Goal: Task Accomplishment & Management: Manage account settings

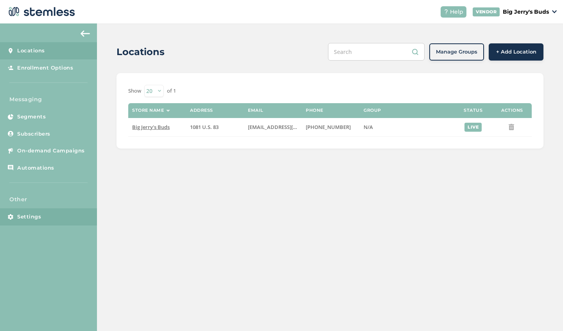
click at [43, 218] on link "Settings" at bounding box center [48, 216] width 97 height 17
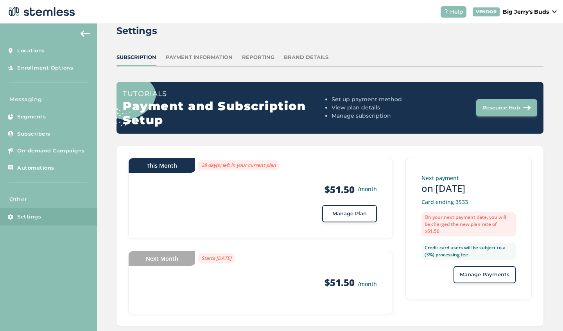
scroll to position [16, 0]
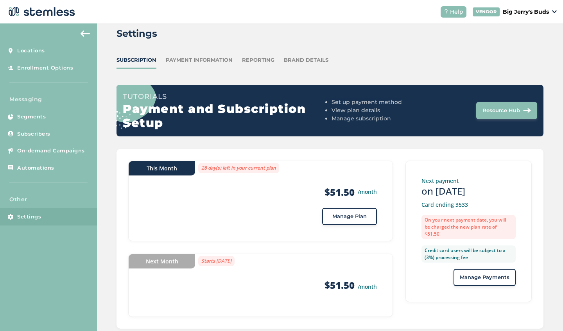
click at [501, 281] on span "Manage Payments" at bounding box center [485, 278] width 50 height 8
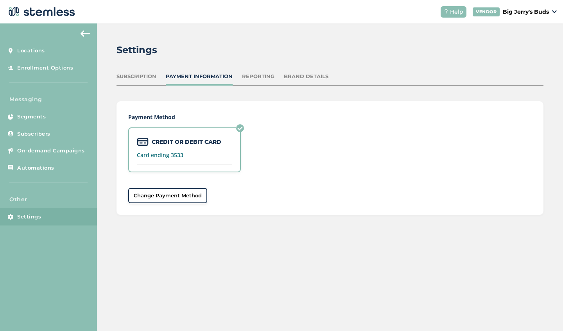
click at [145, 75] on div "Subscription" at bounding box center [136, 77] width 40 height 8
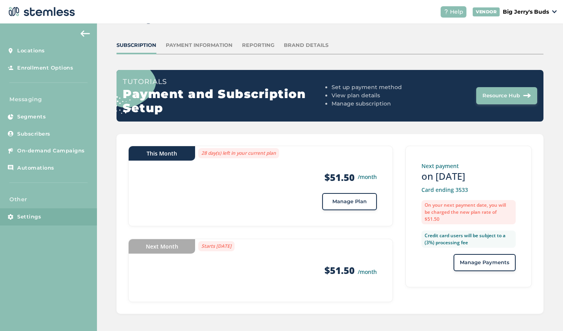
scroll to position [33, 0]
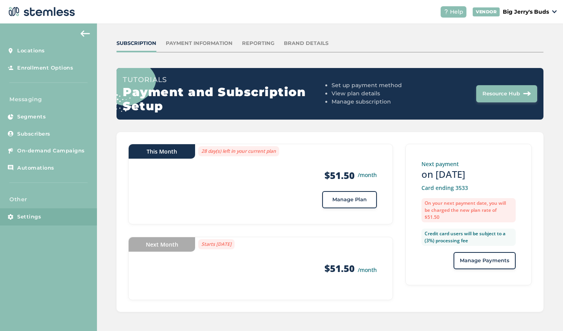
drag, startPoint x: 484, startPoint y: 232, endPoint x: 419, endPoint y: 213, distance: 68.0
click at [421, 213] on label "On your next payment date, you will be charged the new plan rate of $51.50" at bounding box center [468, 210] width 94 height 24
click at [434, 222] on label "On your next payment date, you will be charged the new plan rate of $51.50" at bounding box center [468, 210] width 94 height 24
click at [359, 203] on span "Manage Plan" at bounding box center [349, 200] width 34 height 8
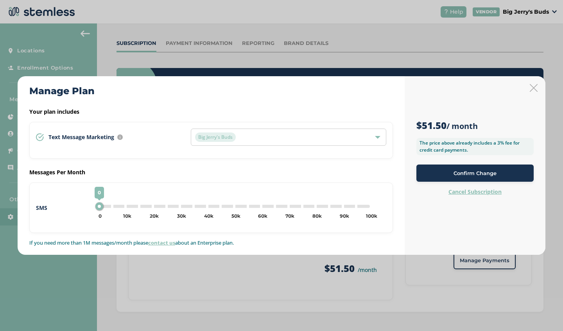
drag, startPoint x: 473, startPoint y: 150, endPoint x: 413, endPoint y: 143, distance: 59.9
click at [413, 143] on div "$51.50 / month The price above already includes a 3% fee for credit card paymen…" at bounding box center [474, 165] width 141 height 179
click at [534, 88] on icon at bounding box center [533, 88] width 8 height 8
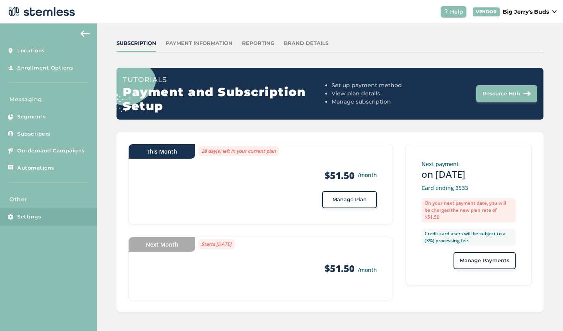
click at [450, 192] on p "Card ending 3533" at bounding box center [468, 188] width 94 height 8
click at [468, 246] on label "Credit card users will be subject to a (3%) processing fee" at bounding box center [468, 237] width 94 height 17
click at [492, 219] on label "On your next payment date, you will be charged the new plan rate of $51.50" at bounding box center [468, 210] width 94 height 24
click at [234, 241] on label "Starts [DATE]" at bounding box center [216, 244] width 36 height 10
click at [234, 243] on label "Starts [DATE]" at bounding box center [216, 244] width 36 height 10
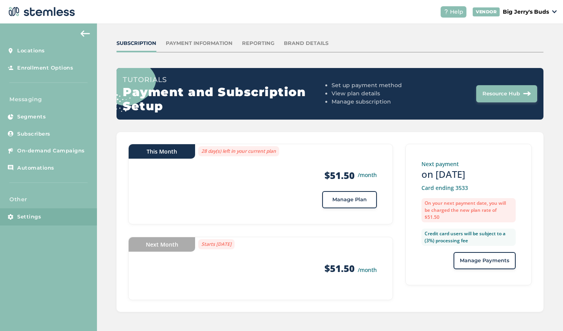
click at [234, 246] on label "Starts [DATE]" at bounding box center [216, 244] width 36 height 10
click at [175, 152] on div "This Month" at bounding box center [162, 151] width 66 height 14
